Goal: Task Accomplishment & Management: Complete application form

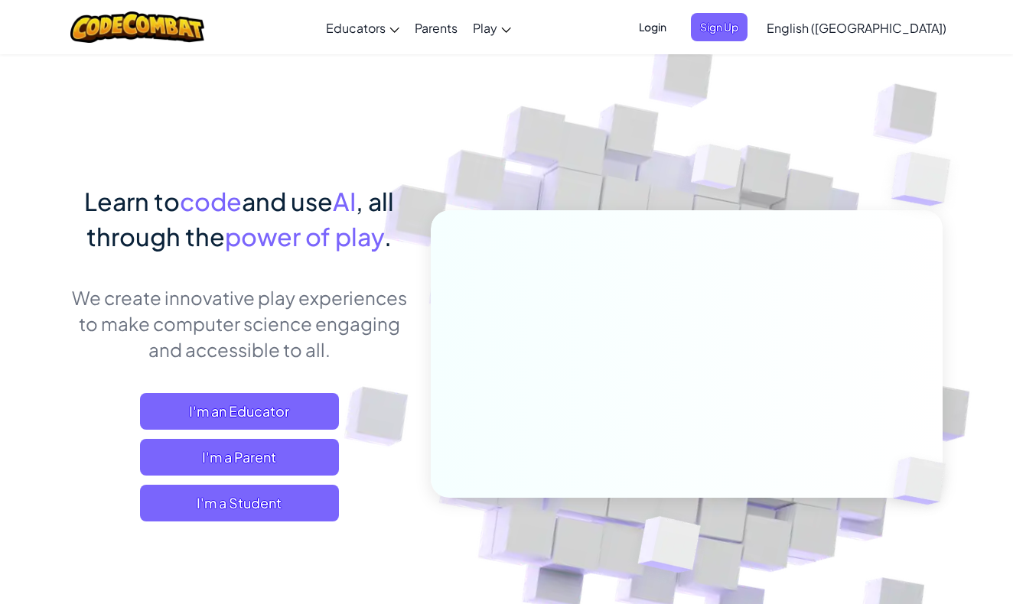
click at [675, 25] on span "Login" at bounding box center [652, 27] width 46 height 28
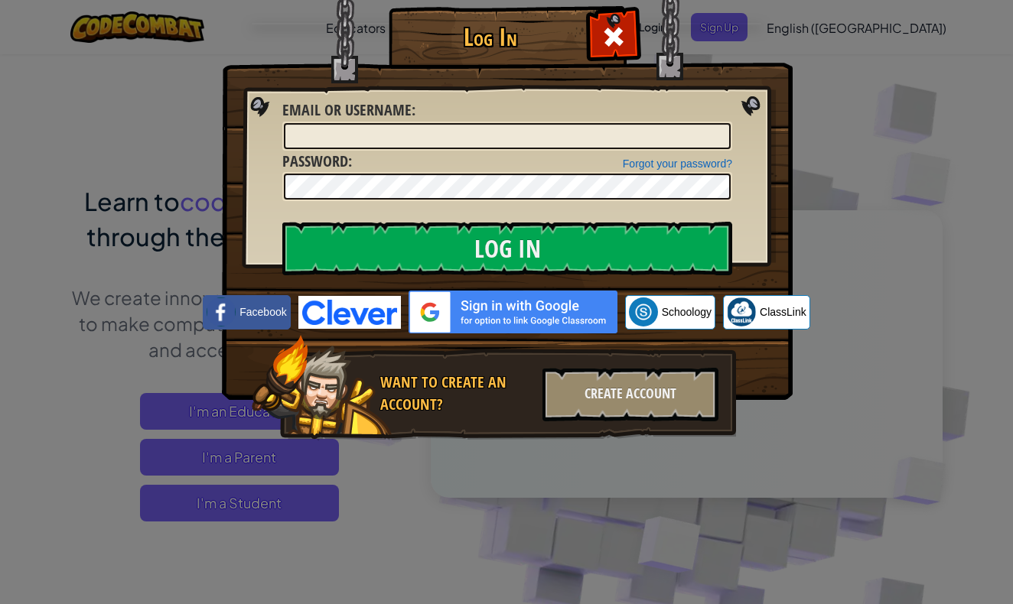
click at [584, 330] on img at bounding box center [512, 312] width 209 height 43
click at [574, 316] on img at bounding box center [512, 312] width 209 height 43
click at [556, 262] on input "Log In" at bounding box center [507, 249] width 450 height 54
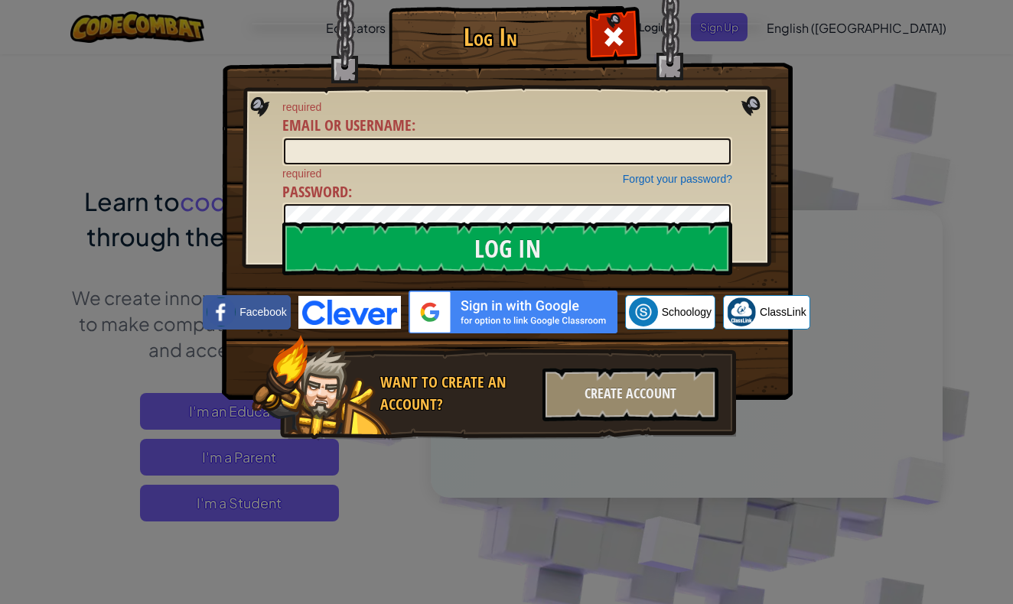
click at [477, 318] on img at bounding box center [512, 312] width 209 height 43
click at [497, 311] on img at bounding box center [512, 312] width 209 height 43
click at [424, 314] on img at bounding box center [512, 312] width 209 height 43
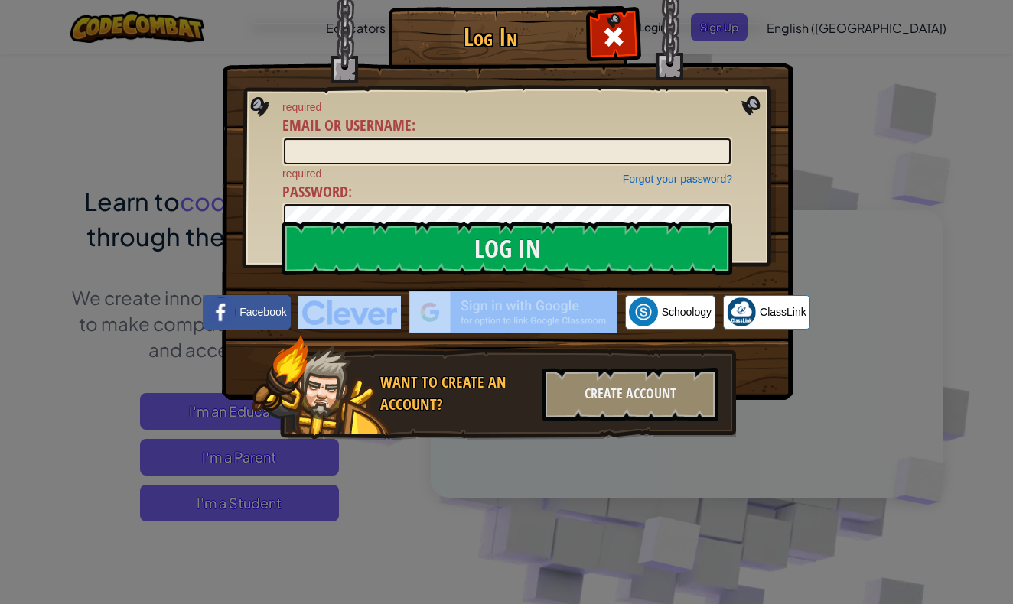
click at [424, 314] on img at bounding box center [512, 312] width 209 height 43
click at [541, 302] on img at bounding box center [512, 312] width 209 height 43
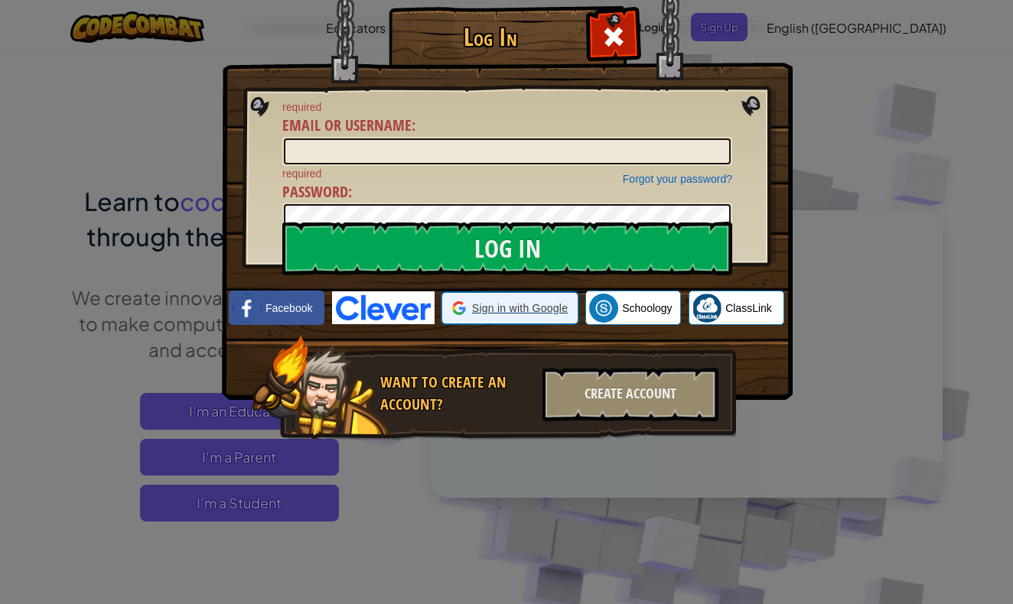
click at [528, 304] on span "Sign in with Google" at bounding box center [520, 308] width 96 height 15
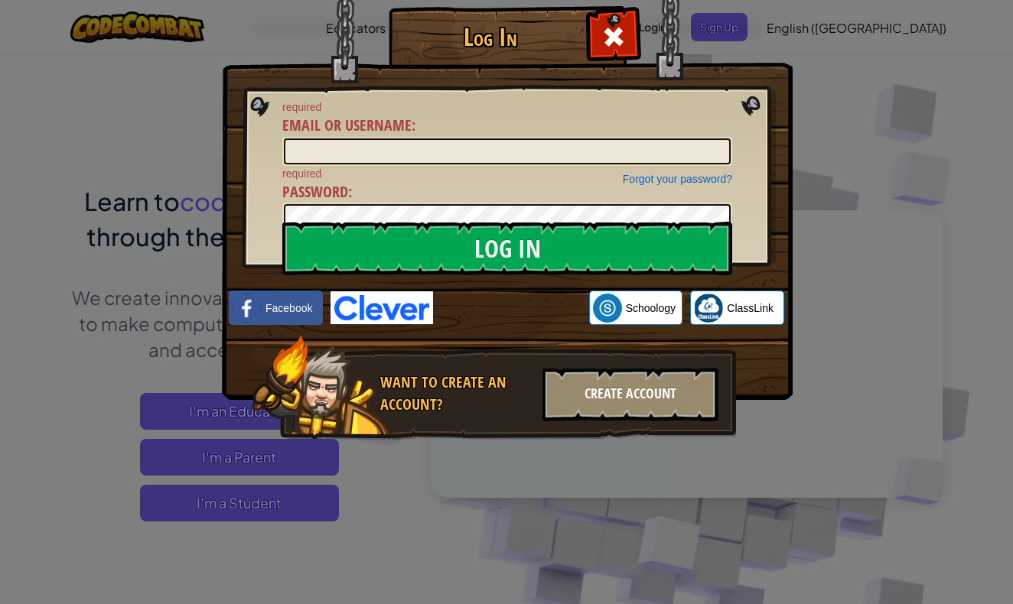
click at [665, 404] on div "Create Account" at bounding box center [630, 395] width 176 height 54
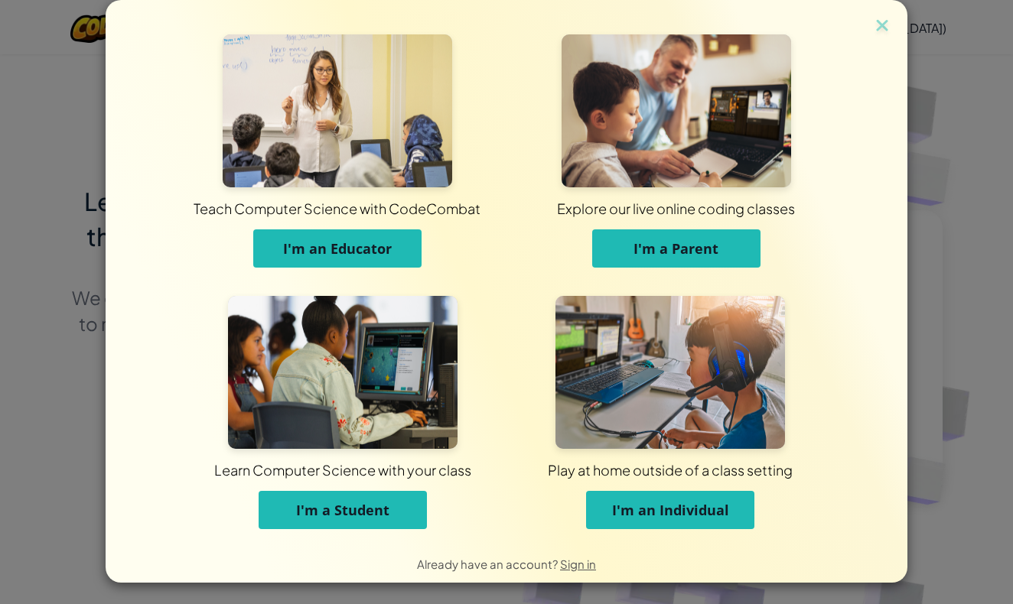
click at [636, 494] on button "I'm an Individual" at bounding box center [670, 510] width 168 height 38
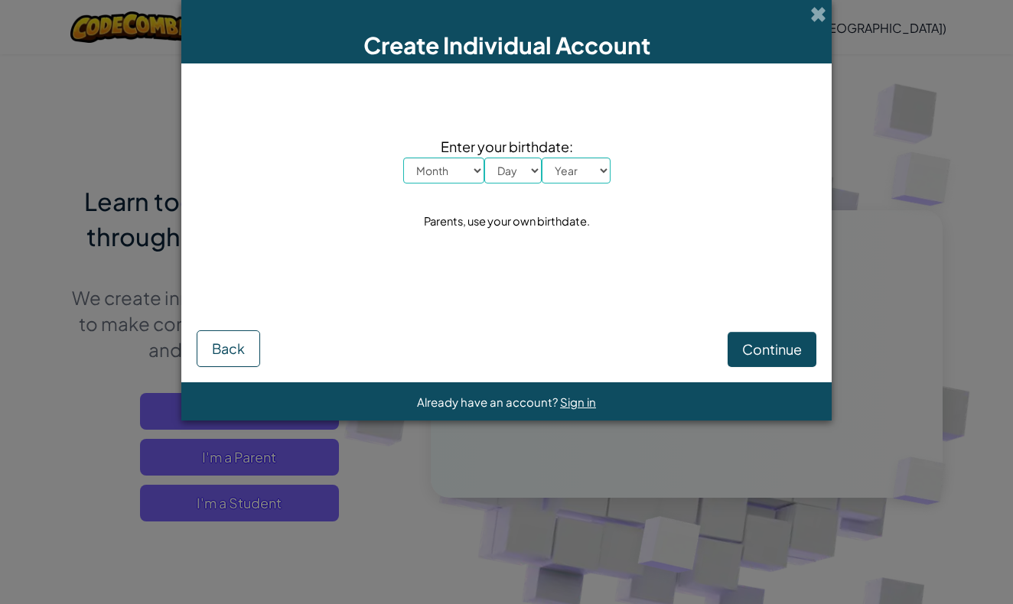
click at [246, 353] on button "Back" at bounding box center [228, 348] width 63 height 37
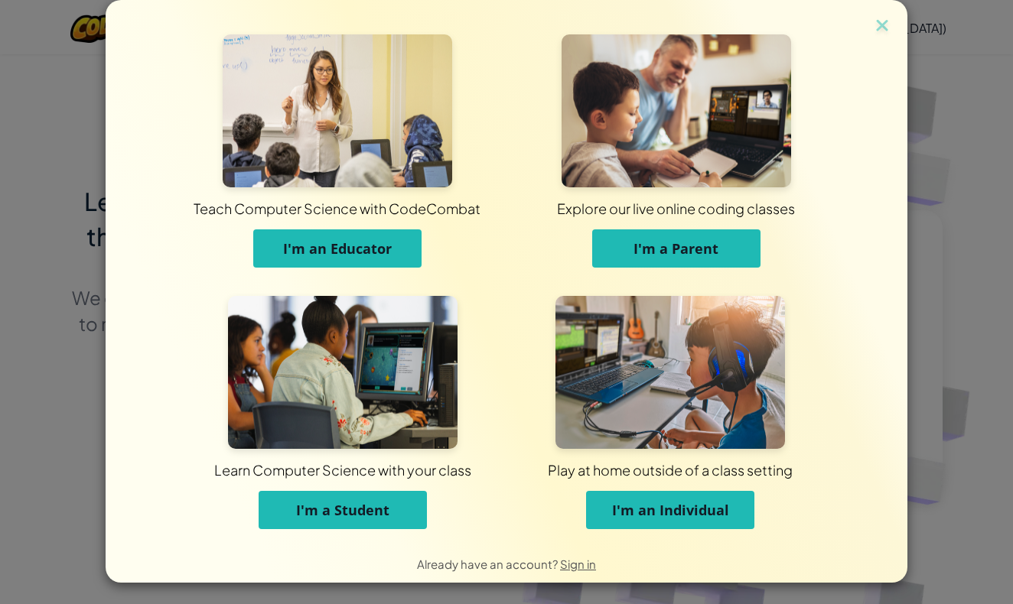
click at [316, 421] on img at bounding box center [342, 372] width 229 height 153
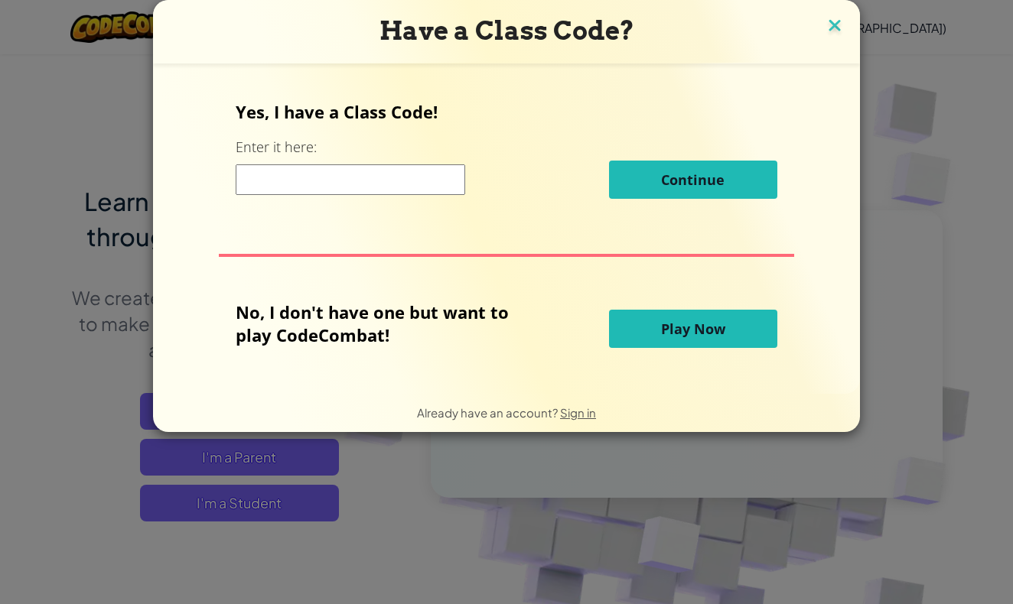
click at [831, 24] on img at bounding box center [835, 26] width 20 height 23
